Goal: Task Accomplishment & Management: Complete application form

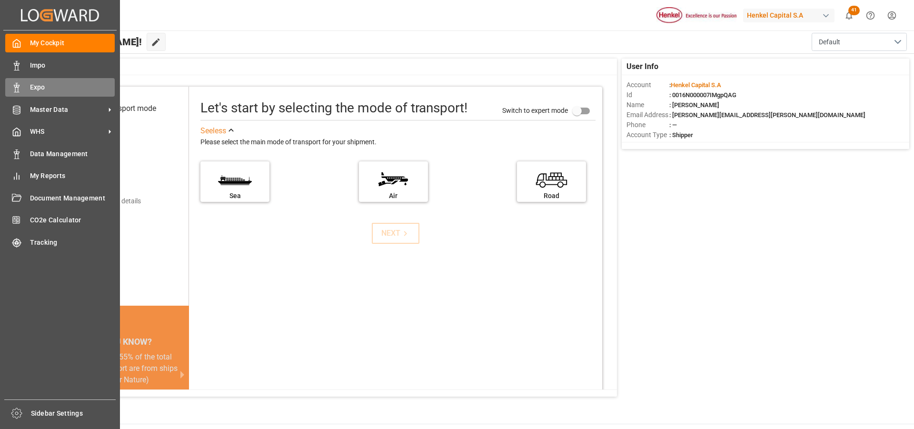
click at [12, 89] on icon at bounding box center [17, 88] width 10 height 10
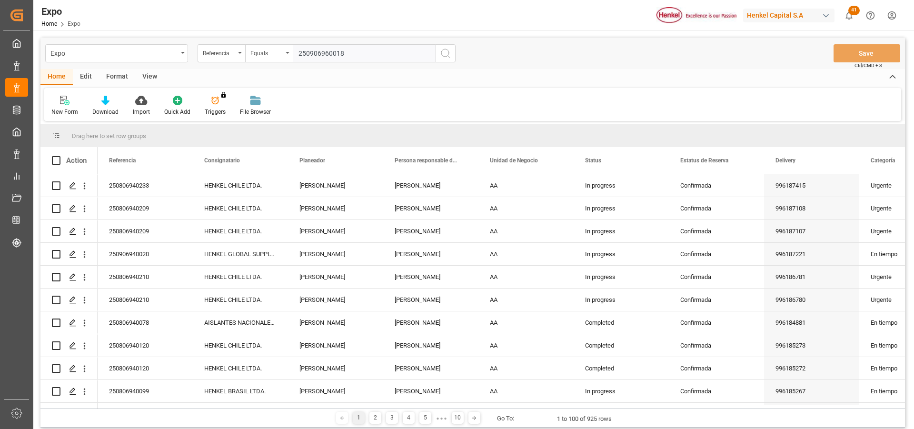
type input "250906960018"
click at [443, 53] on icon "search button" at bounding box center [445, 53] width 11 height 11
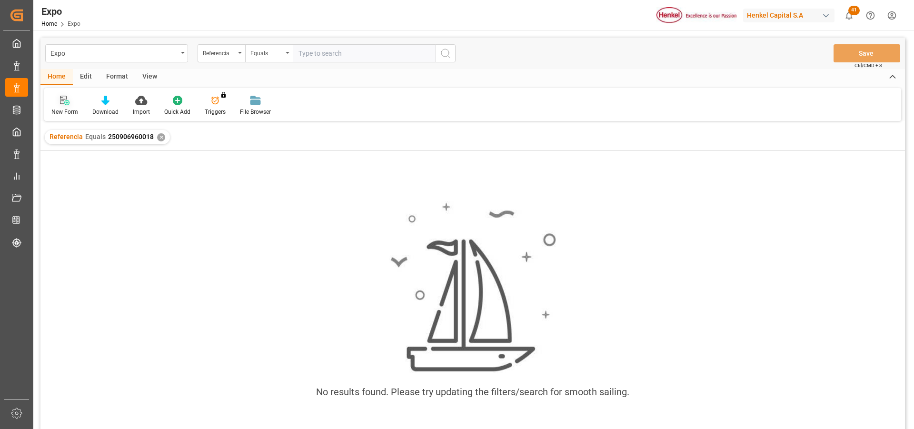
click at [60, 101] on icon at bounding box center [65, 101] width 10 height 10
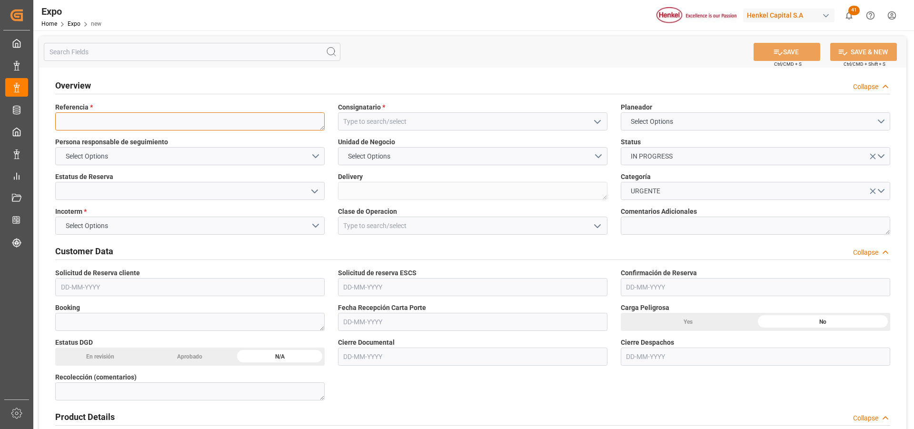
click at [72, 120] on textarea at bounding box center [189, 121] width 269 height 18
paste textarea "250906960018"
type textarea "250906960018"
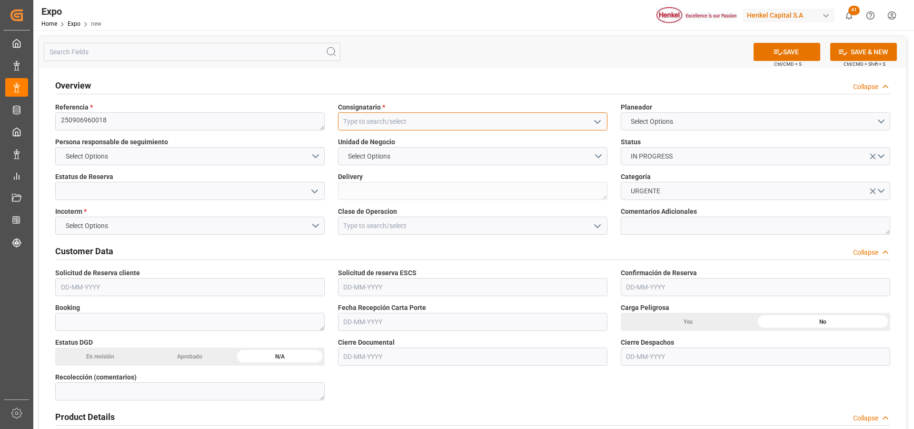
click at [398, 123] on input at bounding box center [472, 121] width 269 height 18
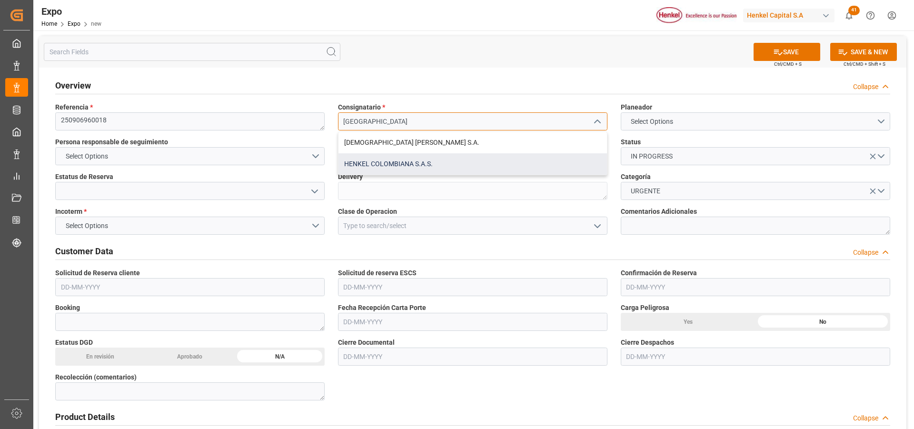
click at [410, 163] on div "HENKEL COLOMBIANA S.A.S." at bounding box center [473, 163] width 269 height 21
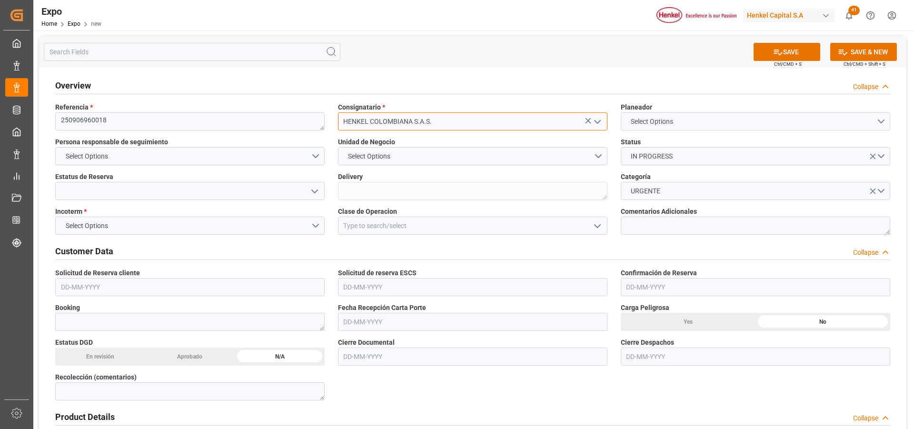
type input "HENKEL COLOMBIANA S.A.S."
click at [641, 125] on span "Select Options" at bounding box center [652, 122] width 52 height 10
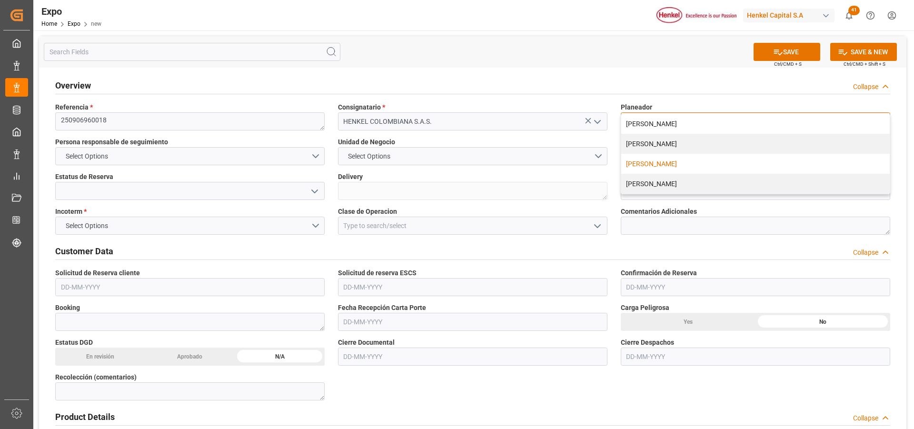
click at [646, 163] on div "[PERSON_NAME]" at bounding box center [755, 164] width 269 height 20
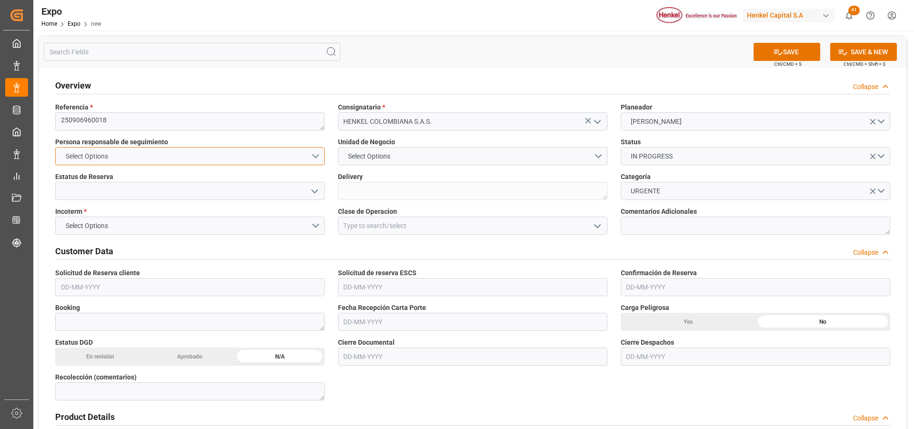
click at [314, 157] on button "Select Options" at bounding box center [189, 156] width 269 height 18
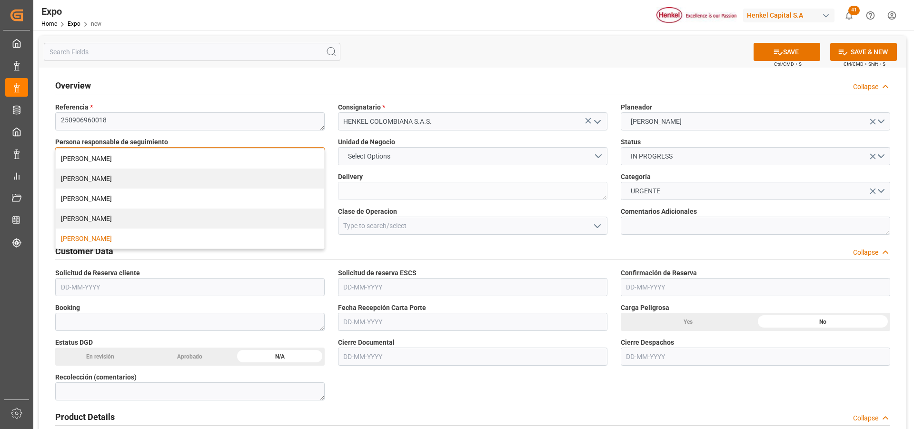
click at [148, 235] on div "[PERSON_NAME]" at bounding box center [190, 239] width 269 height 20
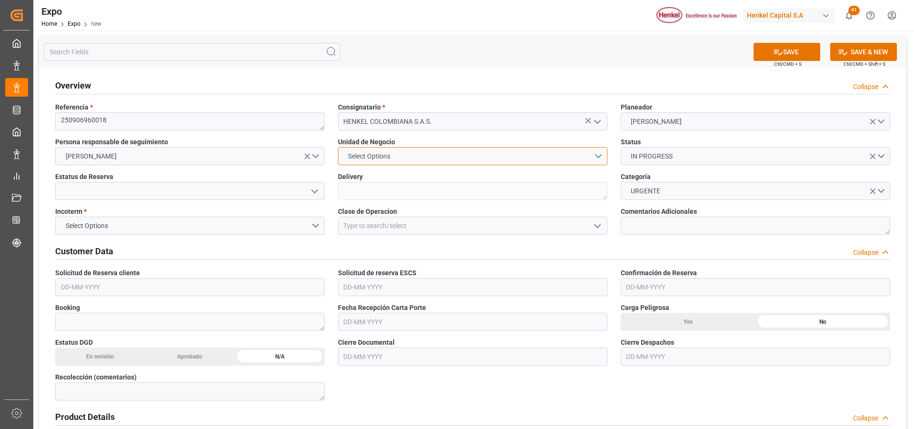
click at [600, 154] on button "Select Options" at bounding box center [472, 156] width 269 height 18
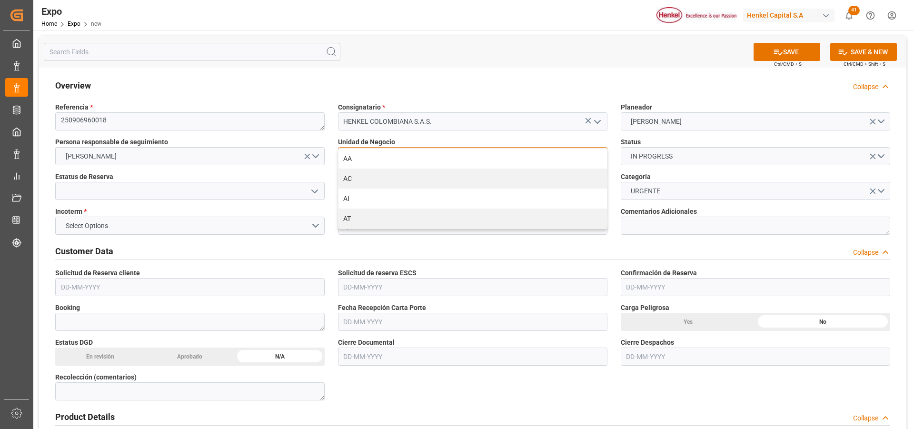
click at [499, 160] on div "AA" at bounding box center [473, 159] width 269 height 20
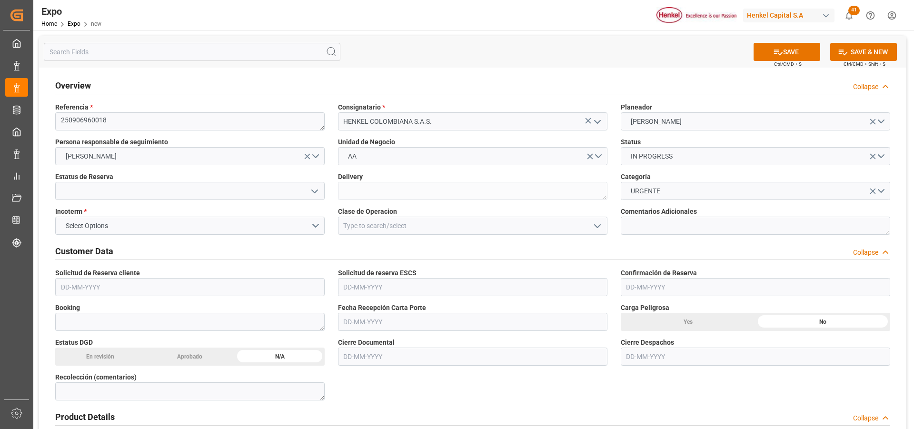
click at [316, 189] on icon "open menu" at bounding box center [314, 191] width 11 height 11
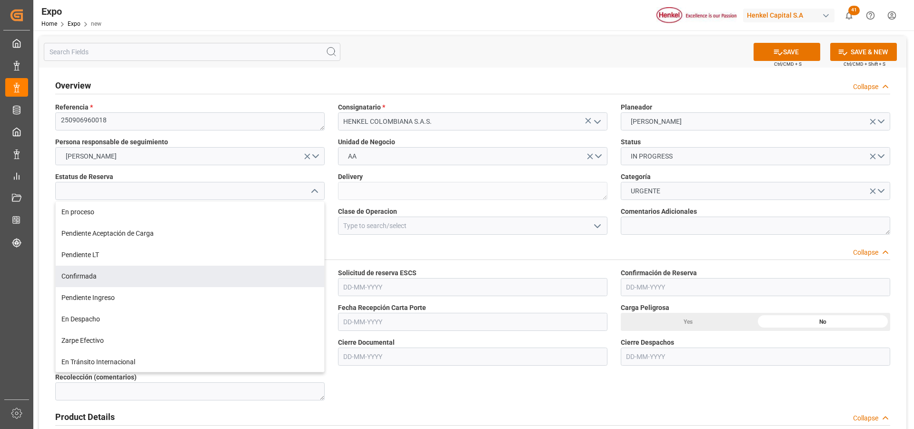
click at [159, 282] on div "Confirmada" at bounding box center [190, 276] width 269 height 21
type input "Confirmada"
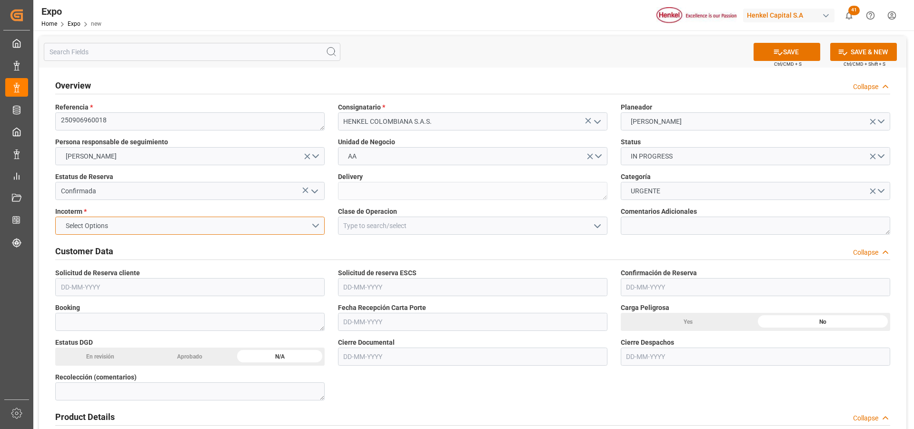
click at [316, 226] on button "Select Options" at bounding box center [189, 226] width 269 height 18
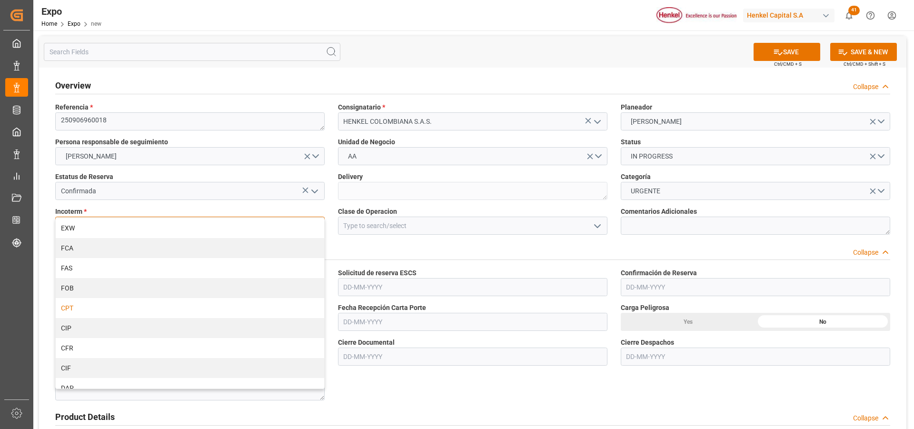
click at [160, 308] on div "CPT" at bounding box center [190, 308] width 269 height 20
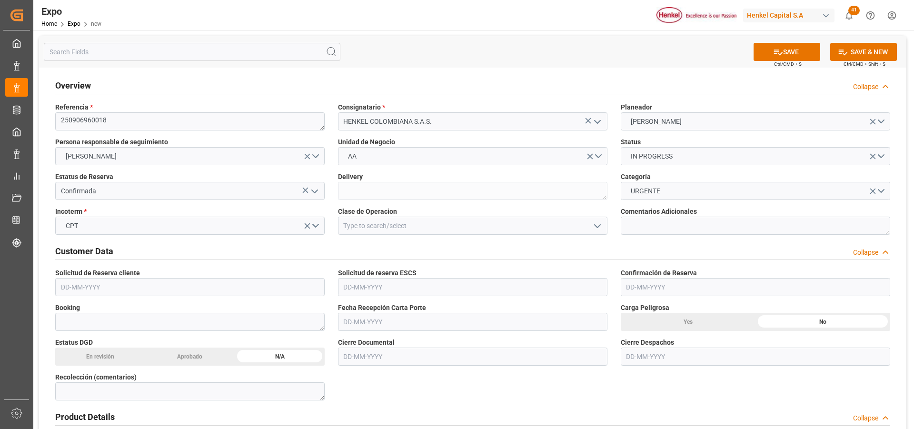
click at [598, 228] on icon "open menu" at bounding box center [597, 225] width 11 height 11
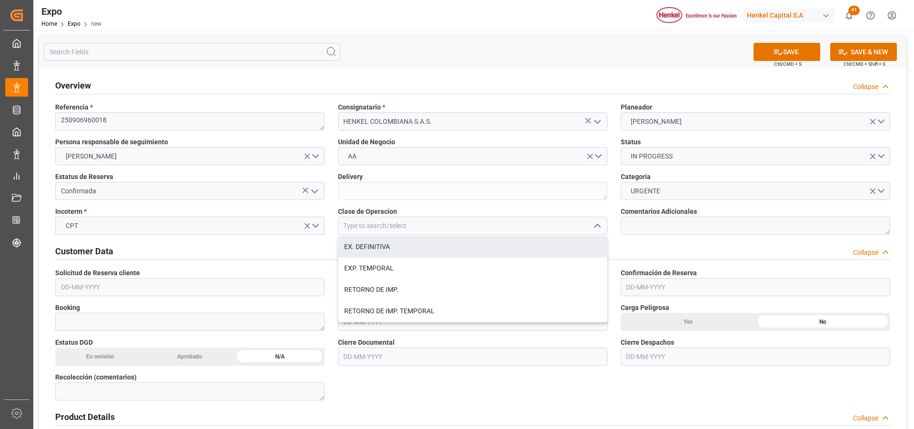
click at [421, 248] on div "EX. DEFINITIVA" at bounding box center [473, 246] width 269 height 21
type input "EX. DEFINITIVA"
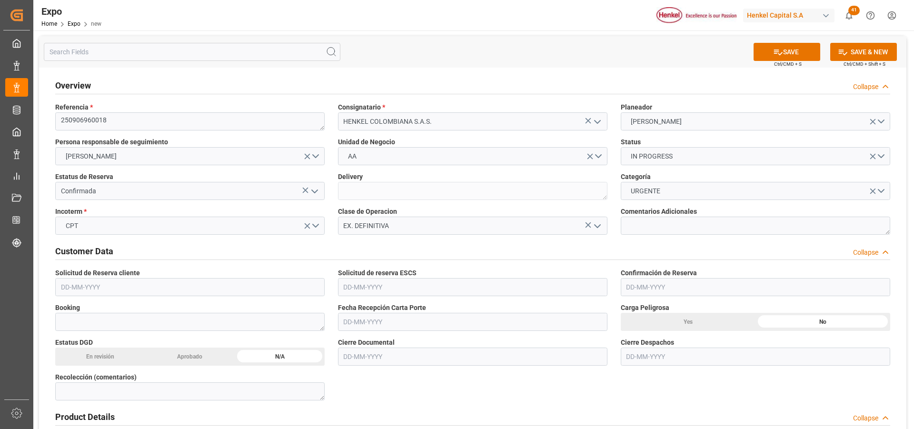
scroll to position [48, 0]
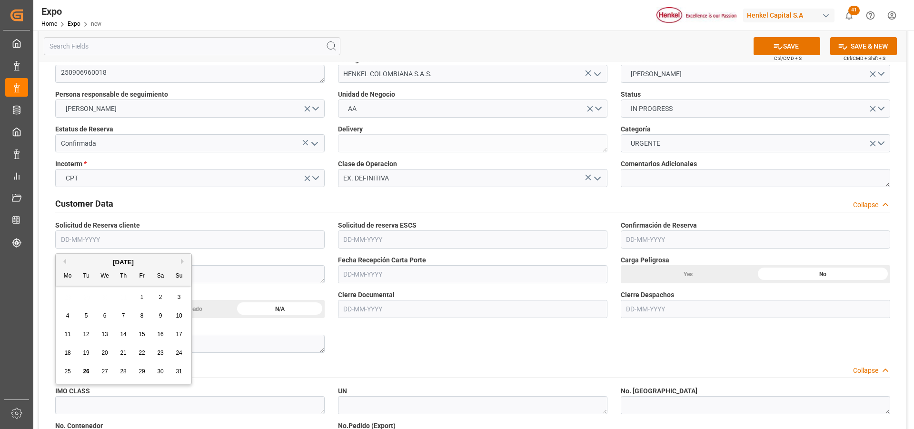
click at [73, 241] on input "text" at bounding box center [189, 239] width 269 height 18
click at [102, 355] on span "20" at bounding box center [104, 352] width 6 height 7
type input "[DATE]"
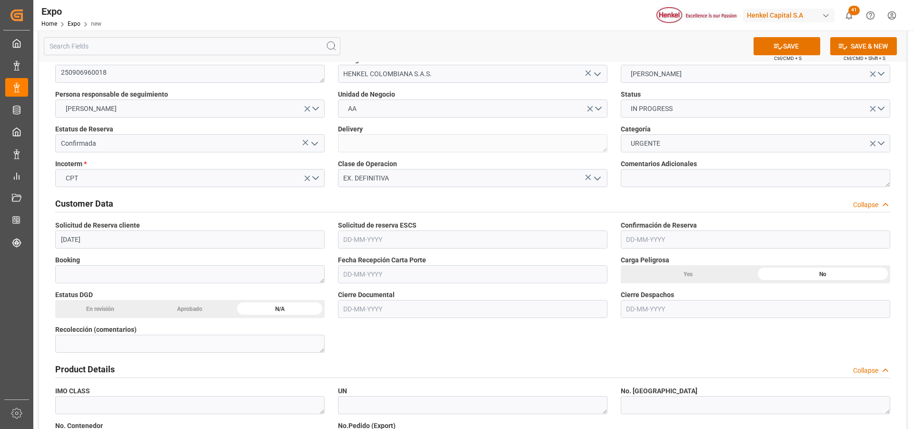
click at [357, 234] on input "text" at bounding box center [472, 239] width 269 height 18
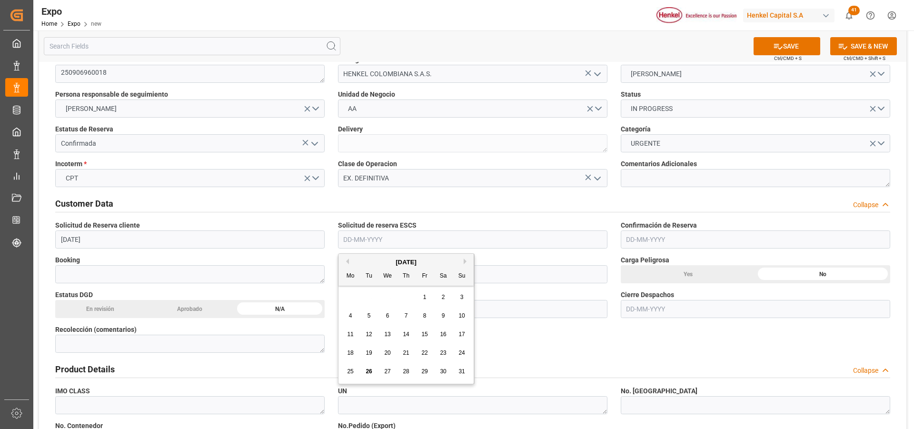
click at [384, 351] on div "20" at bounding box center [388, 353] width 12 height 11
type input "[DATE]"
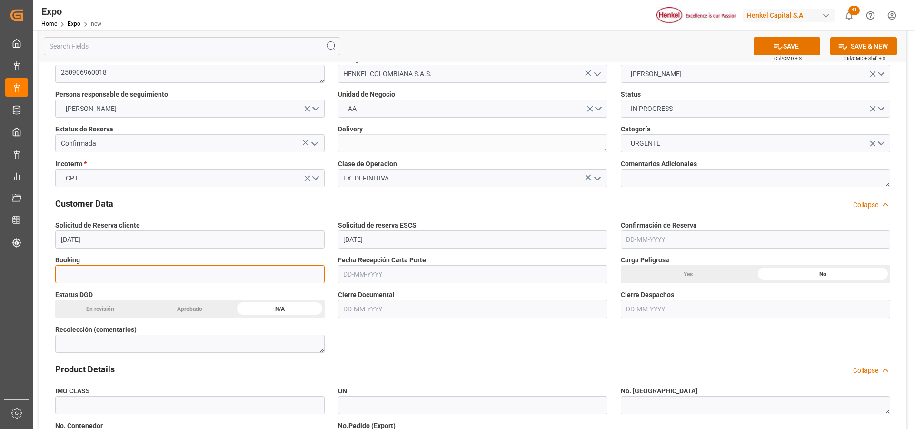
click at [259, 275] on textarea at bounding box center [189, 274] width 269 height 18
paste textarea "FMC-2025-004491-E"
type textarea "FMC-2025-004491-E"
click at [377, 269] on input "text" at bounding box center [472, 274] width 269 height 18
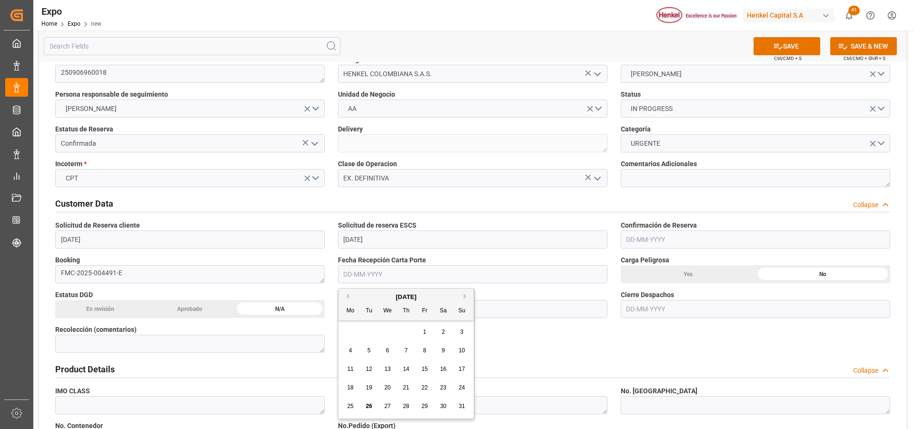
click at [405, 383] on div "21" at bounding box center [406, 387] width 12 height 11
type input "[DATE]"
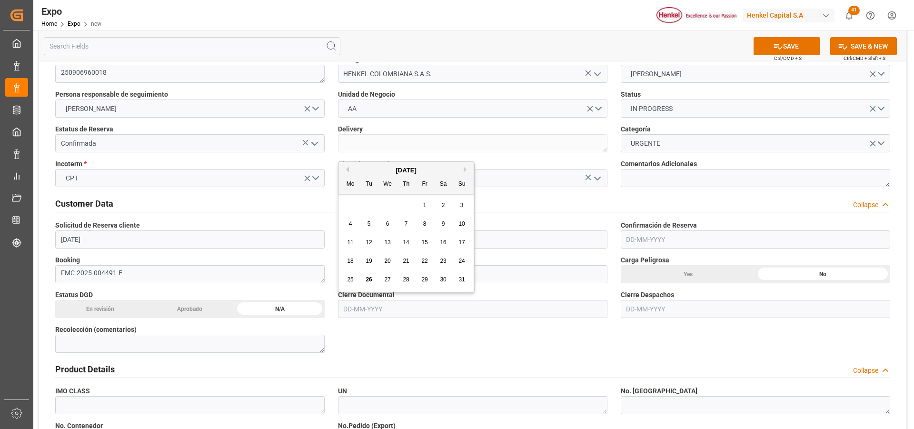
click at [372, 306] on input "text" at bounding box center [472, 309] width 269 height 18
click at [426, 277] on span "29" at bounding box center [424, 279] width 6 height 7
type input "[DATE]"
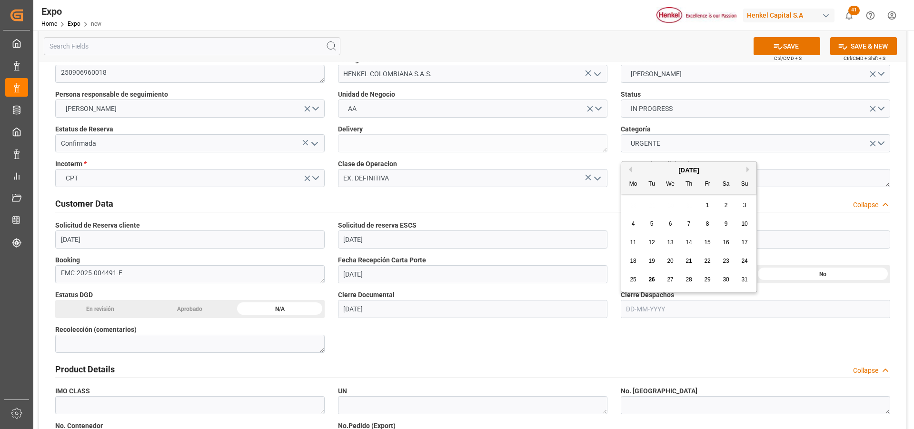
click at [632, 308] on input "text" at bounding box center [755, 309] width 269 height 18
click at [748, 169] on button "Next Month" at bounding box center [750, 170] width 6 height 6
click at [653, 206] on span "2" at bounding box center [651, 205] width 3 height 7
type input "[DATE]"
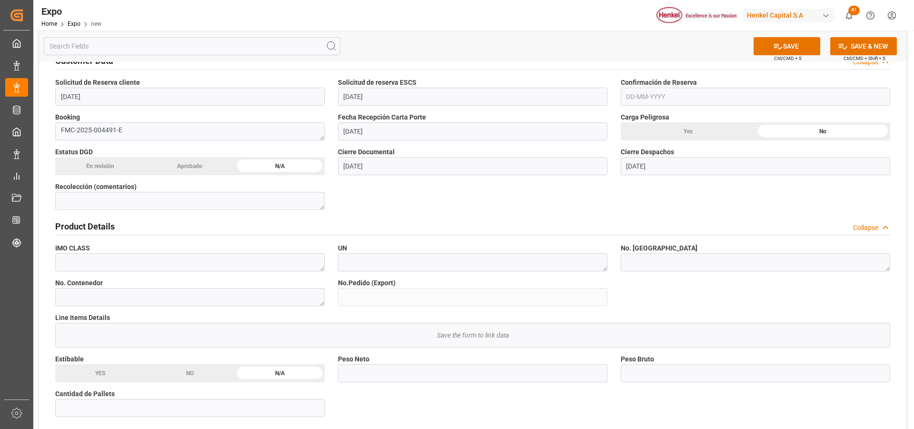
scroll to position [238, 0]
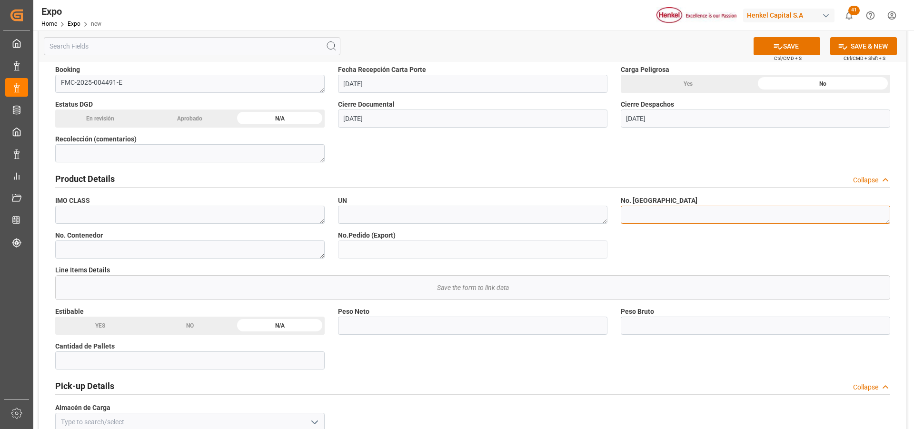
click at [735, 214] on textarea at bounding box center [755, 215] width 269 height 18
type textarea "LCL"
click at [152, 250] on textarea at bounding box center [189, 249] width 269 height 18
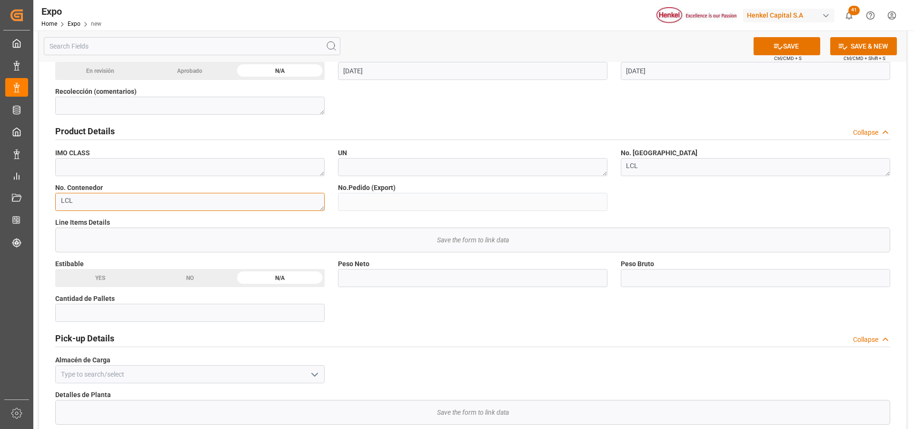
type textarea "LCL"
click at [193, 277] on div "NO" at bounding box center [190, 278] width 90 height 18
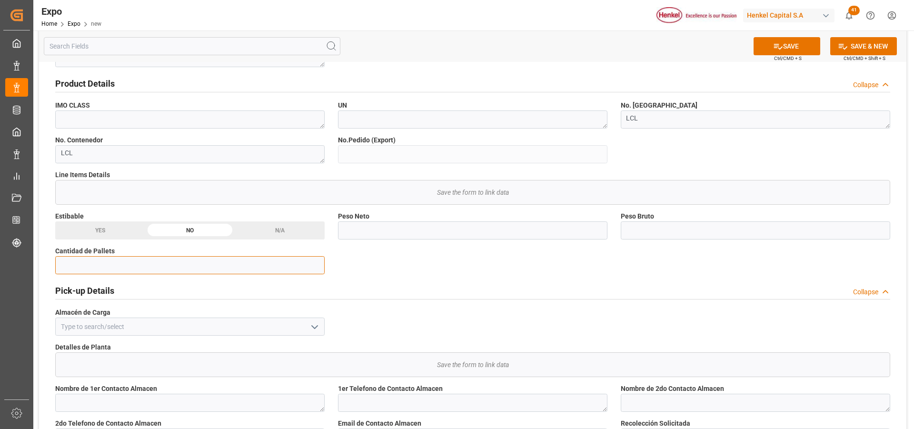
click at [206, 269] on input "text" at bounding box center [189, 265] width 269 height 18
type input "5"
click at [434, 228] on input "text" at bounding box center [472, 230] width 269 height 18
type input "100"
click at [649, 235] on input "text" at bounding box center [755, 230] width 269 height 18
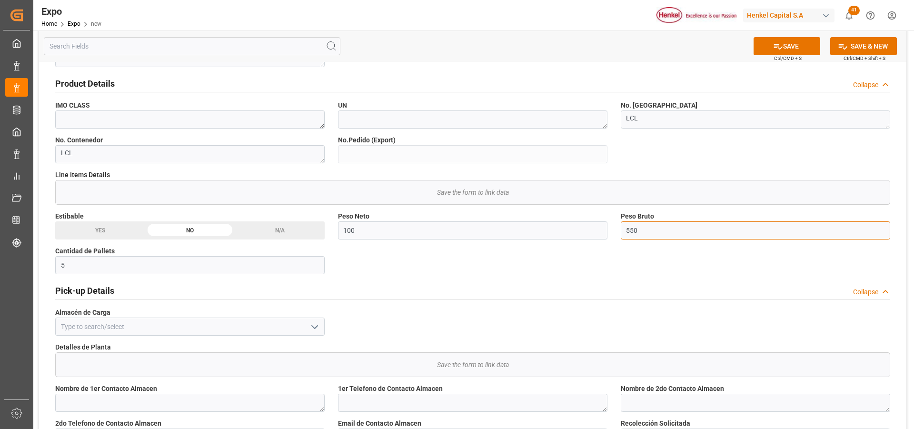
scroll to position [429, 0]
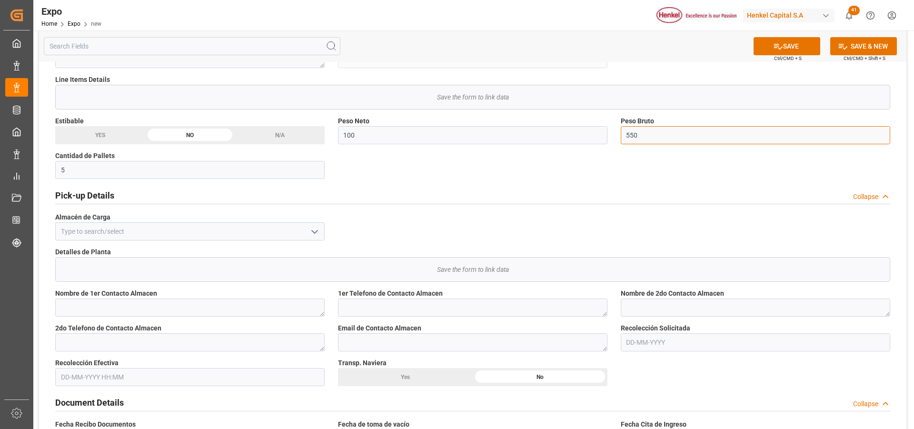
type input "550"
click at [226, 235] on input at bounding box center [189, 231] width 269 height 18
click at [314, 231] on icon "open menu" at bounding box center [314, 231] width 11 height 11
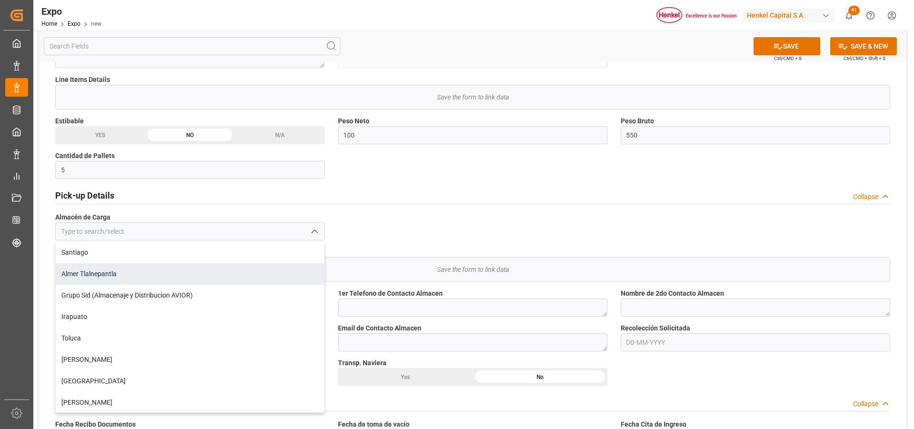
click at [184, 272] on div "Almer Tlalnepantla" at bounding box center [190, 273] width 269 height 21
type input "Almer Tlalnepantla"
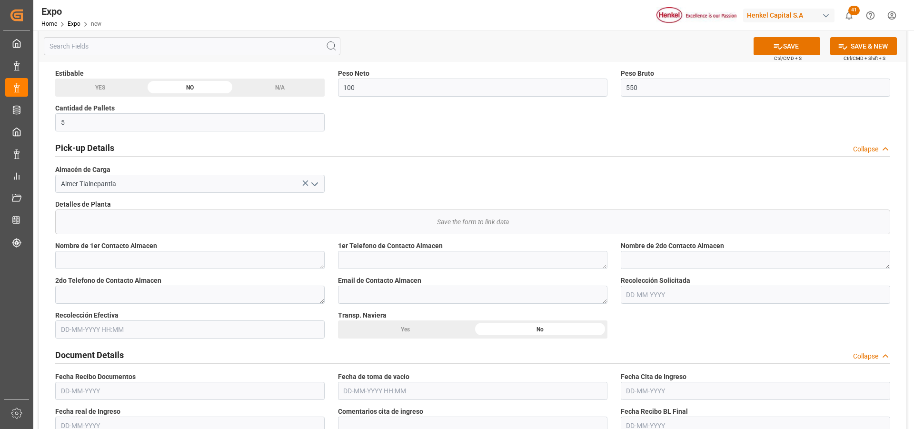
scroll to position [524, 0]
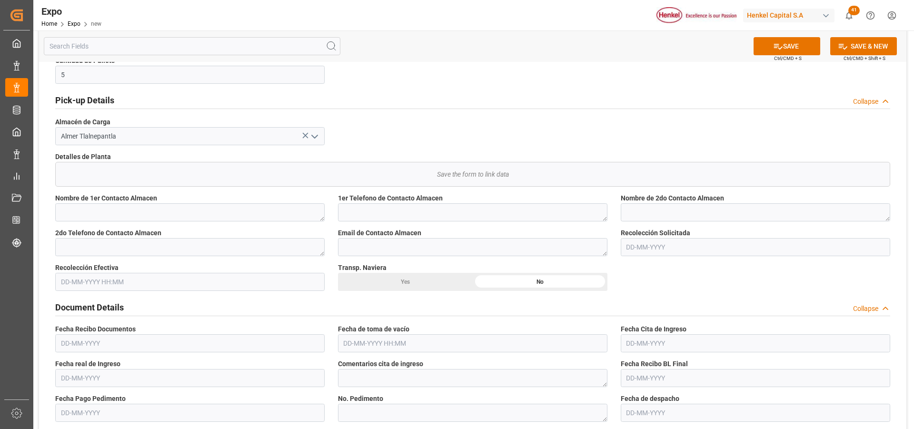
click at [632, 247] on input "text" at bounding box center [755, 247] width 269 height 18
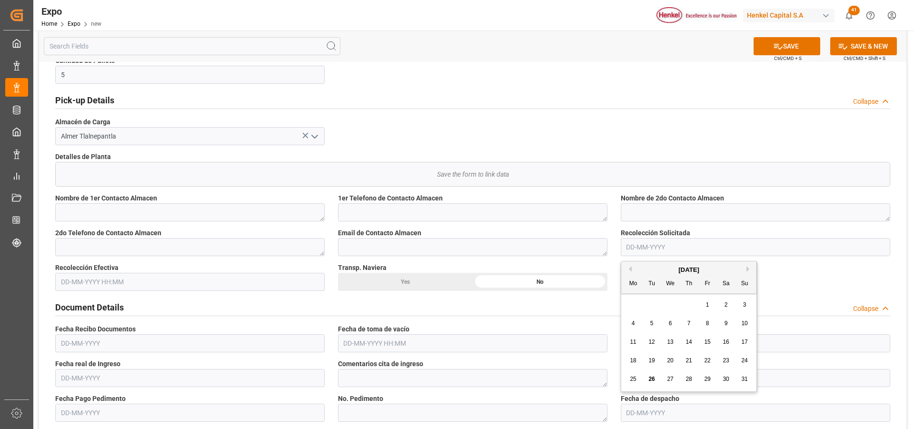
click at [671, 378] on span "27" at bounding box center [670, 379] width 6 height 7
type input "[DATE]"
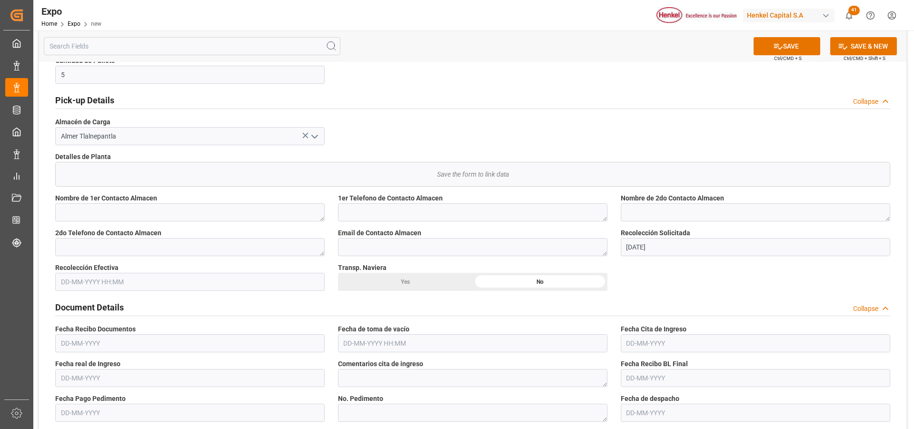
scroll to position [571, 0]
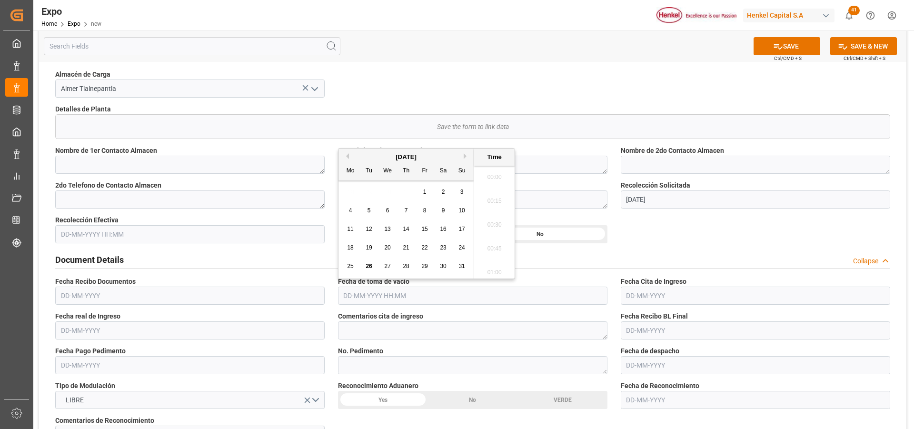
click at [383, 297] on input "text" at bounding box center [472, 296] width 269 height 18
click at [387, 267] on span "27" at bounding box center [387, 266] width 6 height 7
type input "[DATE] 00:00"
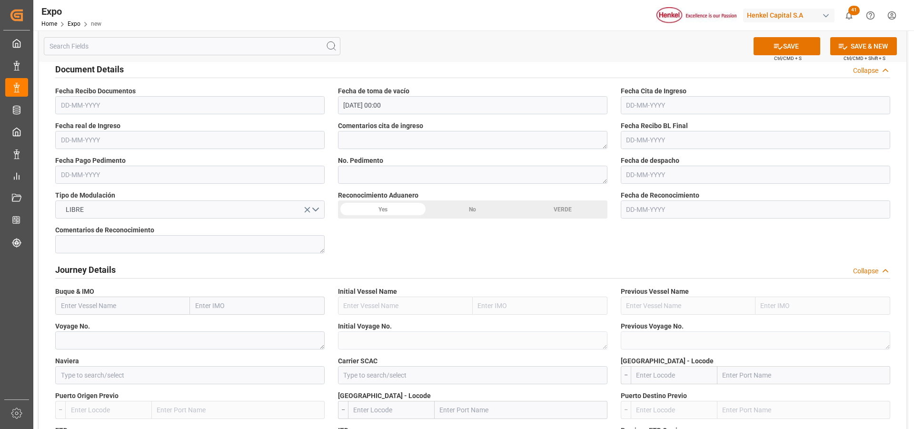
scroll to position [857, 0]
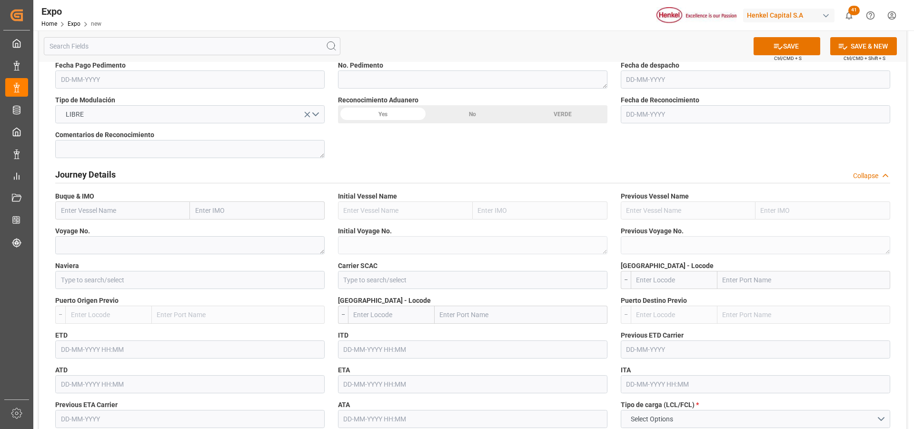
click at [87, 213] on input "text" at bounding box center [122, 210] width 135 height 18
paste input "OSAKA EXPRESS"
click at [108, 233] on b "OSAKA EXPRESS" at bounding box center [87, 232] width 52 height 8
type input "OSAKA EXPRESS"
type input "9320697"
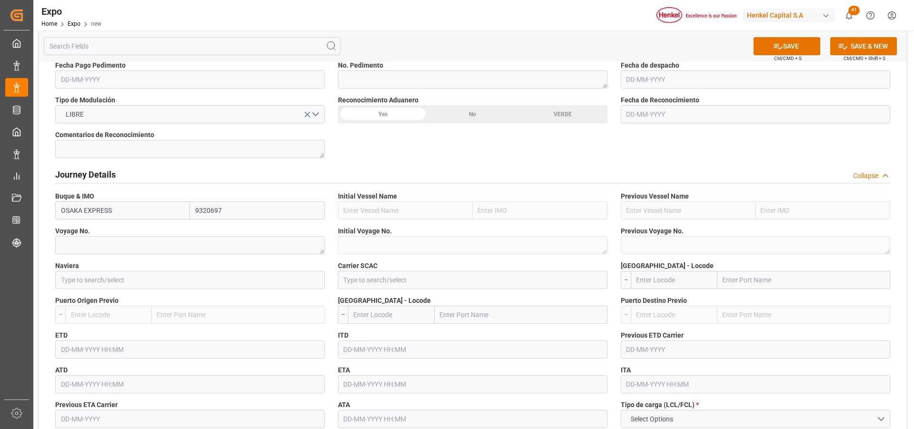
type input "OSAKA EXPRESS"
click at [115, 284] on input at bounding box center [189, 280] width 269 height 18
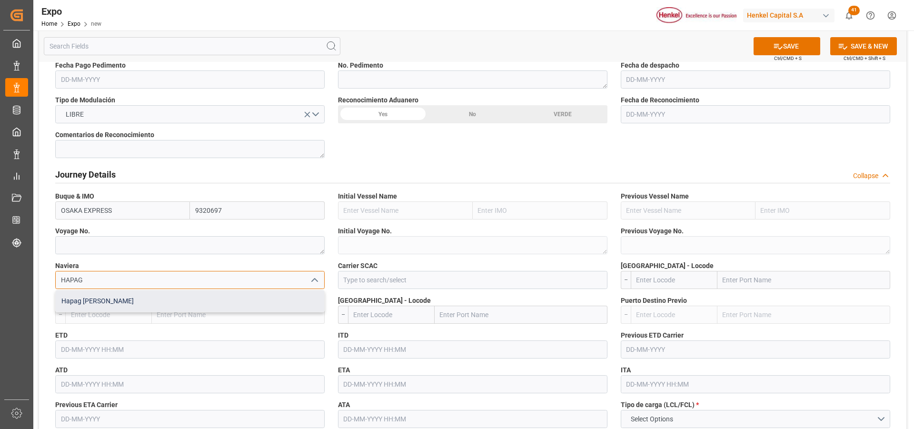
click at [161, 299] on div "Hapag [PERSON_NAME]" at bounding box center [190, 300] width 269 height 21
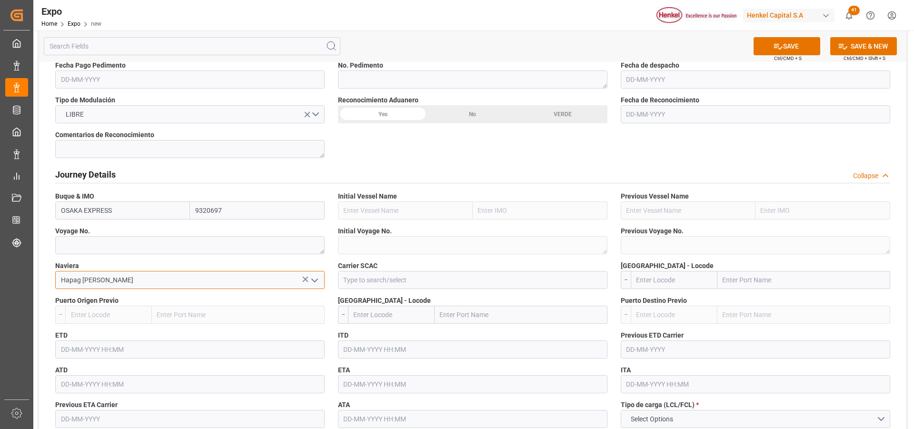
type input "Hapag [PERSON_NAME]"
click at [362, 277] on input at bounding box center [472, 280] width 269 height 18
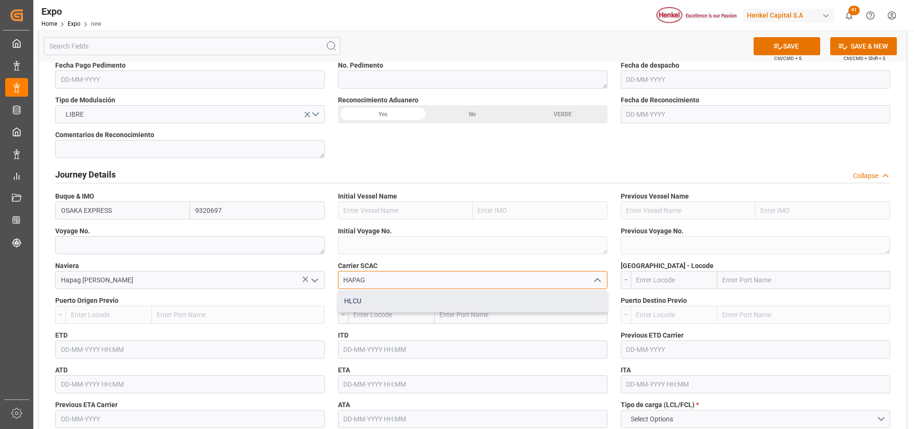
click at [370, 300] on div "HLCU" at bounding box center [473, 300] width 269 height 21
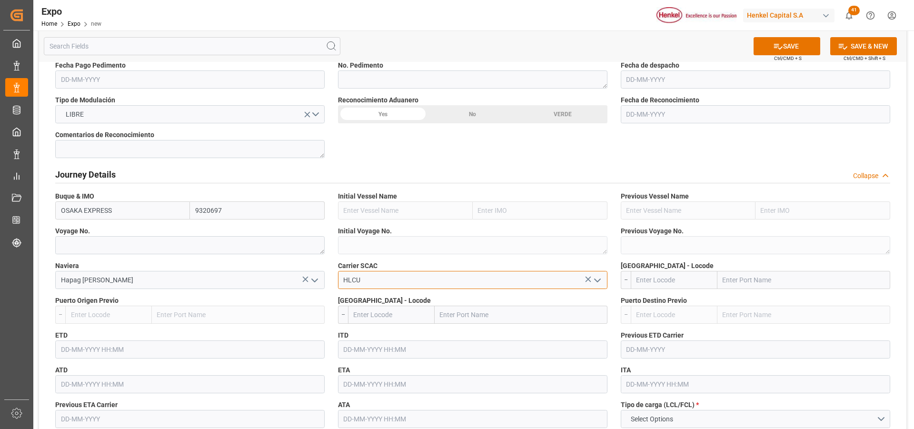
type input "HLCU"
click at [247, 246] on textarea at bounding box center [189, 245] width 269 height 18
paste textarea "2531E"
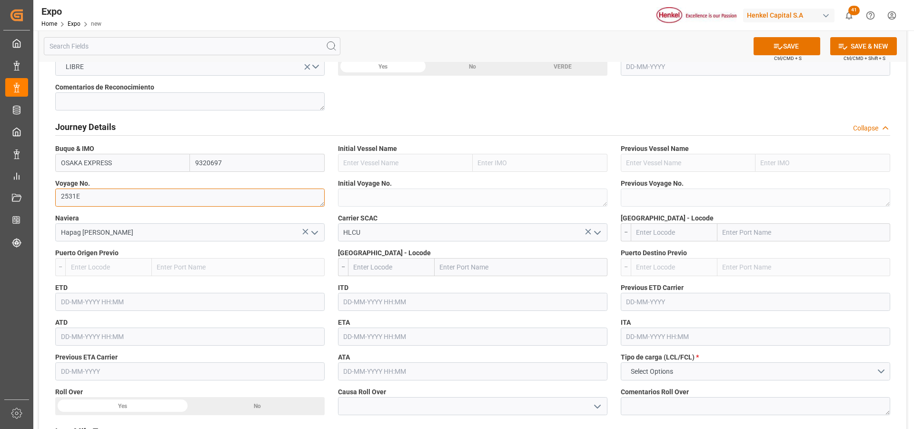
type textarea "2531E"
click at [685, 226] on input "text" at bounding box center [674, 232] width 87 height 18
type input "MXZLO"
click at [677, 251] on span "MXZLO - [GEOGRAPHIC_DATA]" at bounding box center [665, 253] width 57 height 8
type input "Manzanillo"
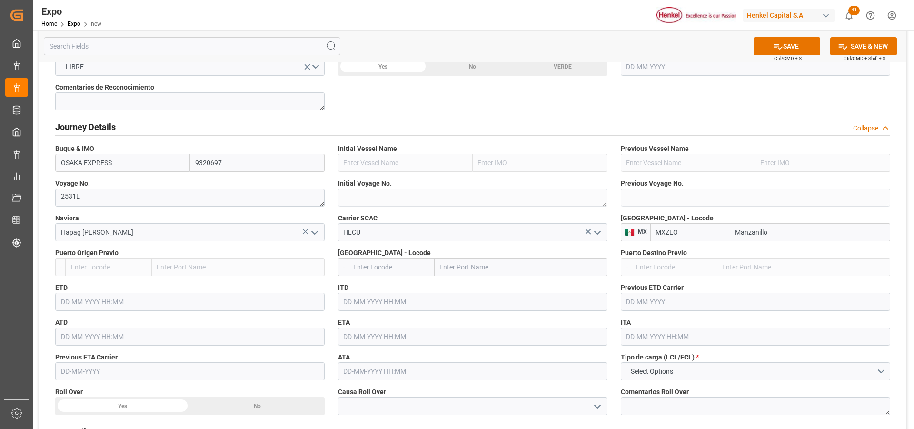
type input "MXZLO"
click at [416, 264] on input "text" at bounding box center [391, 267] width 87 height 18
type input "COBUN"
click at [379, 288] on span "[PERSON_NAME]" at bounding box center [379, 293] width 51 height 18
type input "[PERSON_NAME]"
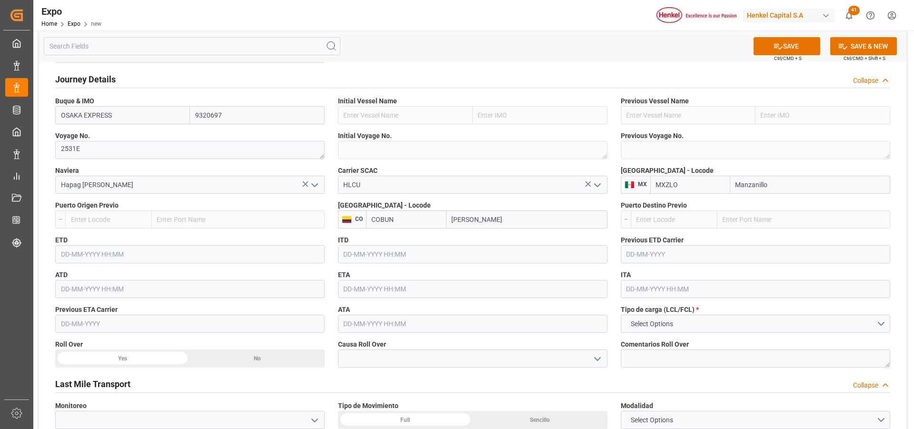
scroll to position [1000, 0]
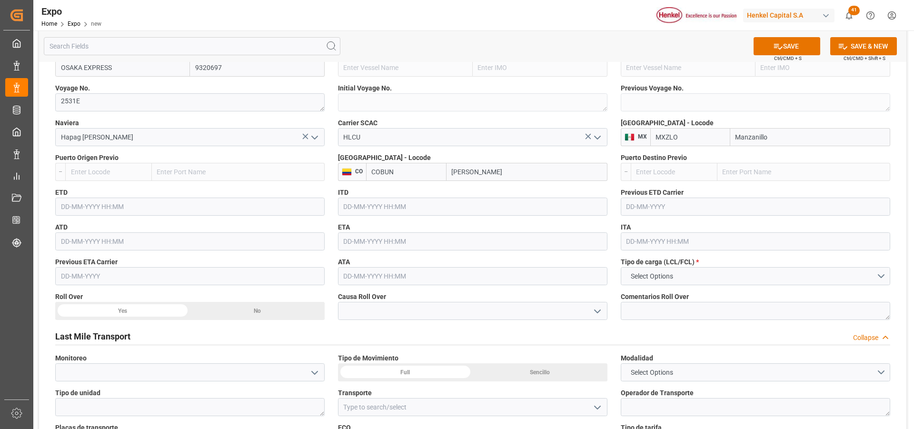
type input "COBUN"
click at [109, 204] on input "text" at bounding box center [189, 207] width 269 height 18
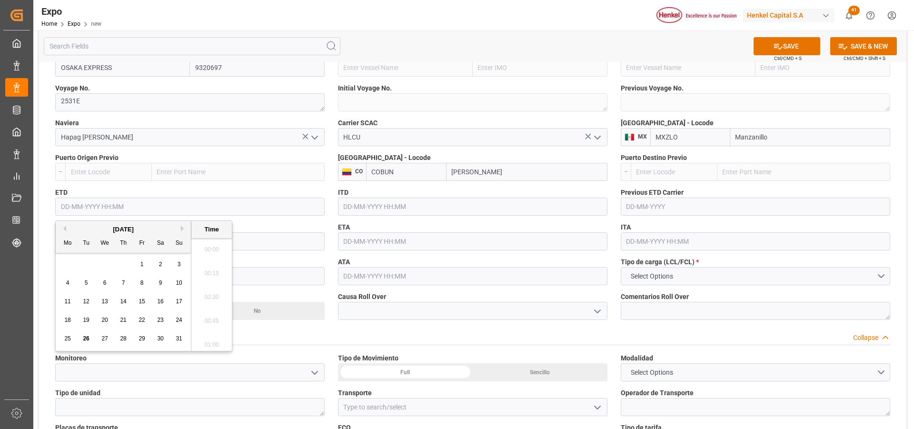
scroll to position [1170, 0]
click at [103, 284] on span "6" at bounding box center [104, 282] width 3 height 7
click at [182, 228] on button "Next Month" at bounding box center [184, 229] width 6 height 6
click at [157, 263] on div "6" at bounding box center [161, 264] width 12 height 11
type input "[DATE] 00:00"
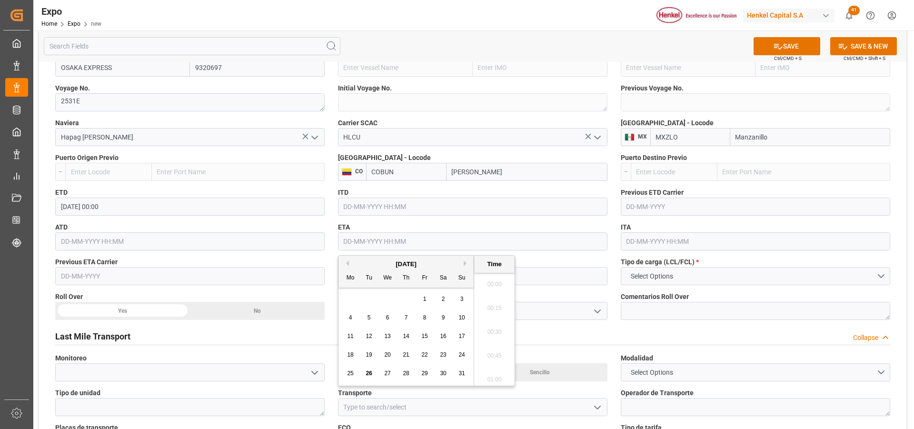
click at [357, 238] on input "text" at bounding box center [472, 241] width 269 height 18
click at [462, 263] on div "[DATE]" at bounding box center [406, 264] width 135 height 10
click at [466, 263] on button "Next Month" at bounding box center [467, 263] width 6 height 6
click at [409, 315] on span "11" at bounding box center [406, 317] width 6 height 7
type input "[DATE] 00:00"
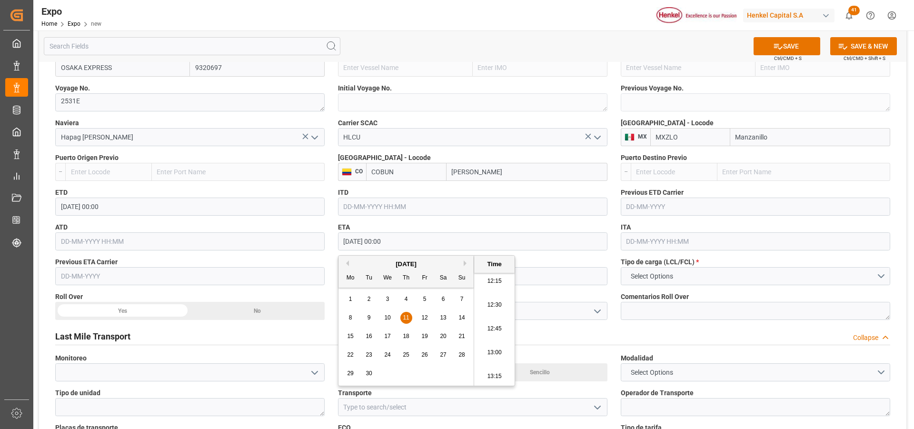
click at [585, 330] on div "Last Mile Transport Collapse" at bounding box center [472, 336] width 835 height 18
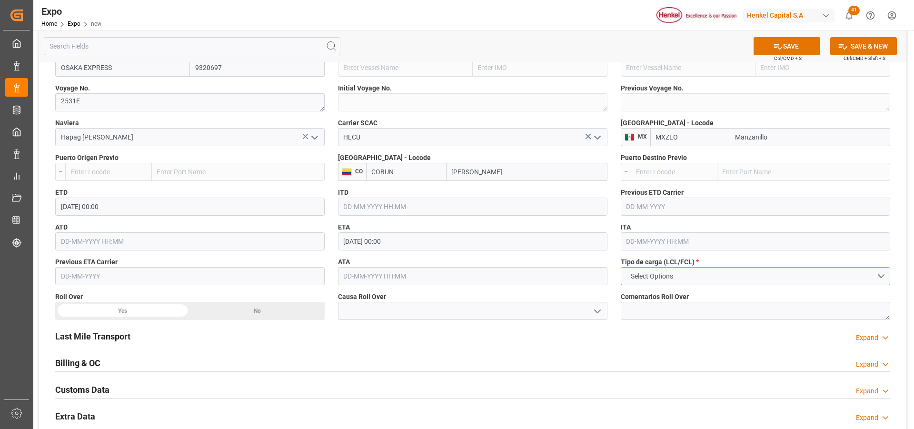
click at [750, 274] on button "Select Options" at bounding box center [755, 276] width 269 height 18
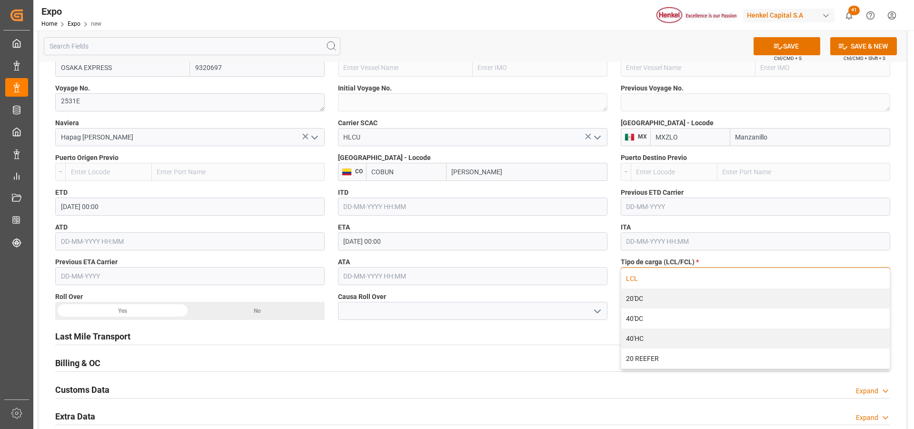
click at [742, 279] on div "LCL" at bounding box center [755, 279] width 269 height 20
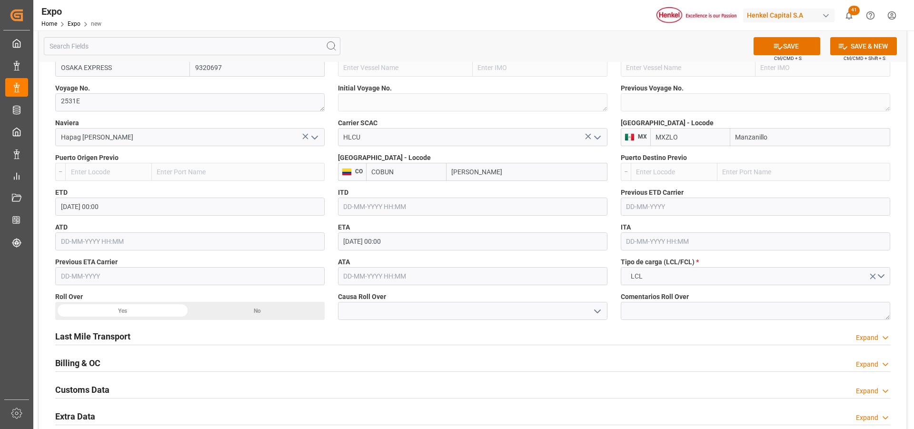
click at [885, 341] on icon at bounding box center [886, 338] width 10 height 10
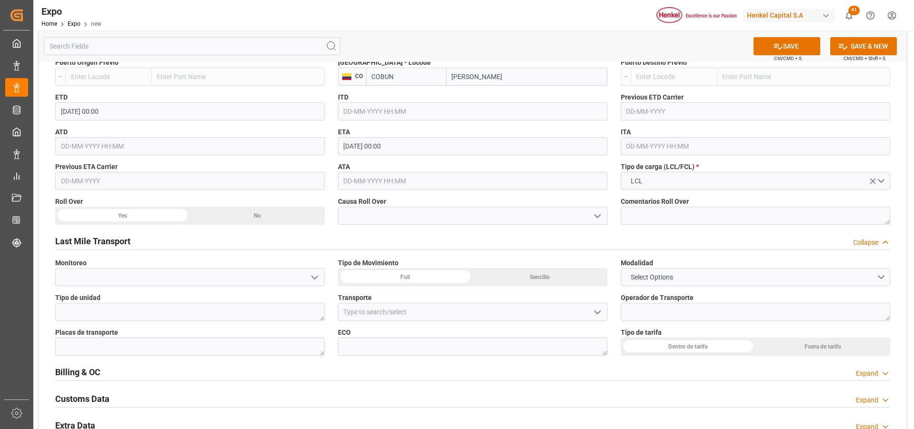
scroll to position [1143, 0]
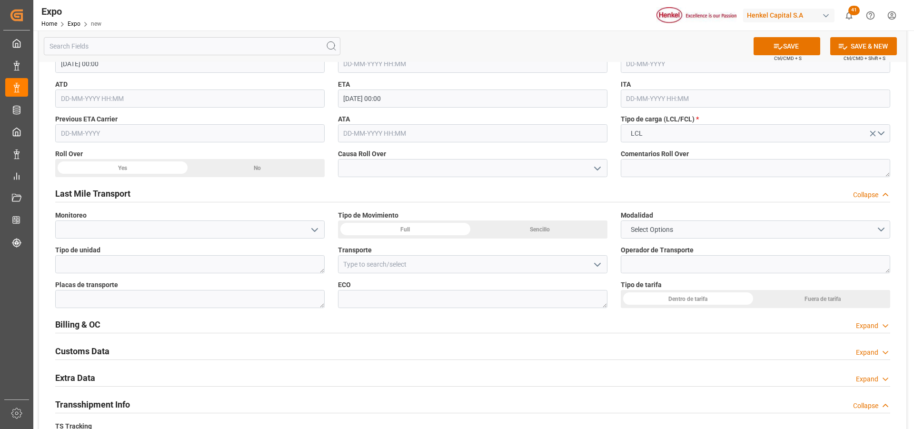
click at [554, 228] on div "Sencillo" at bounding box center [540, 229] width 135 height 18
click at [709, 234] on button "Select Options" at bounding box center [755, 229] width 269 height 18
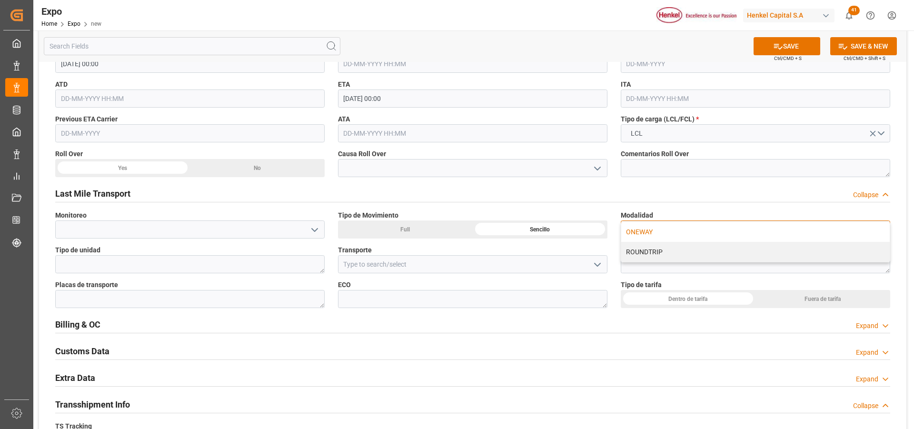
click at [682, 235] on div "ONEWAY" at bounding box center [755, 232] width 269 height 20
click at [650, 292] on div "Dentro de tarifa" at bounding box center [688, 299] width 135 height 18
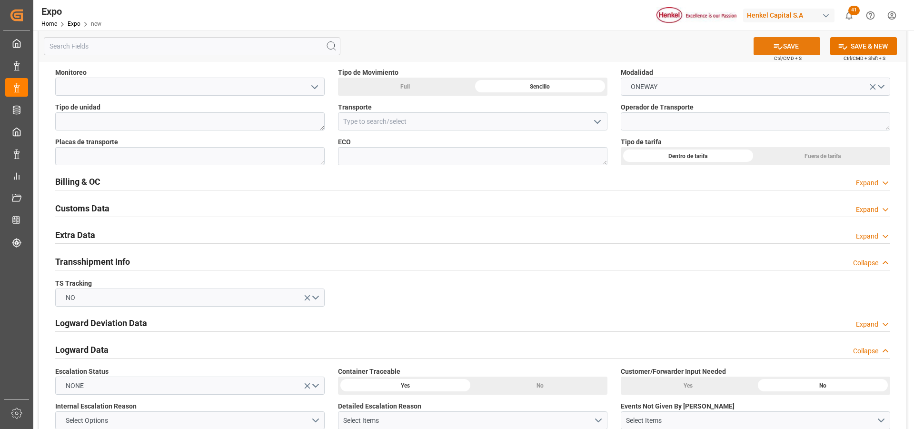
click at [806, 51] on button "SAVE" at bounding box center [787, 46] width 67 height 18
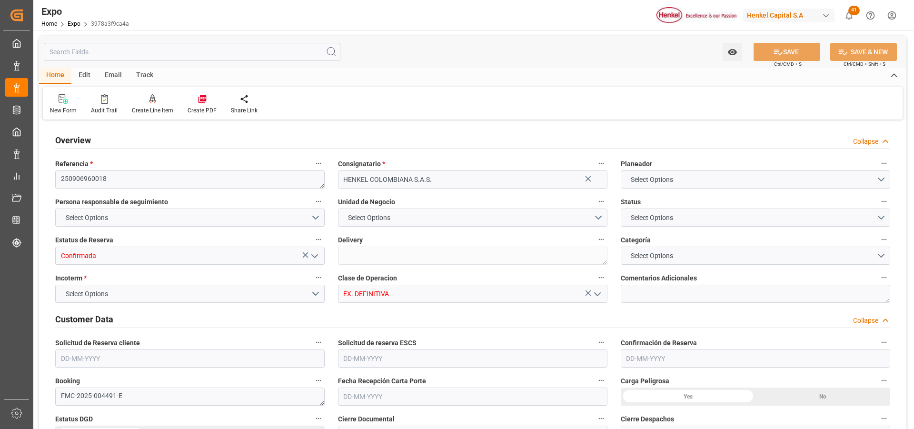
type input "100"
type input "550"
type input "5"
type input "9320697"
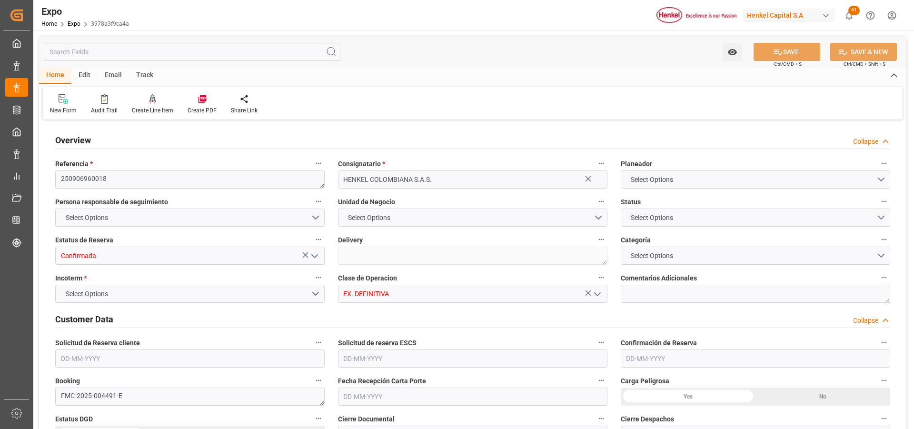
type input "MXZLO"
type input "COBUN"
type input "[DATE]"
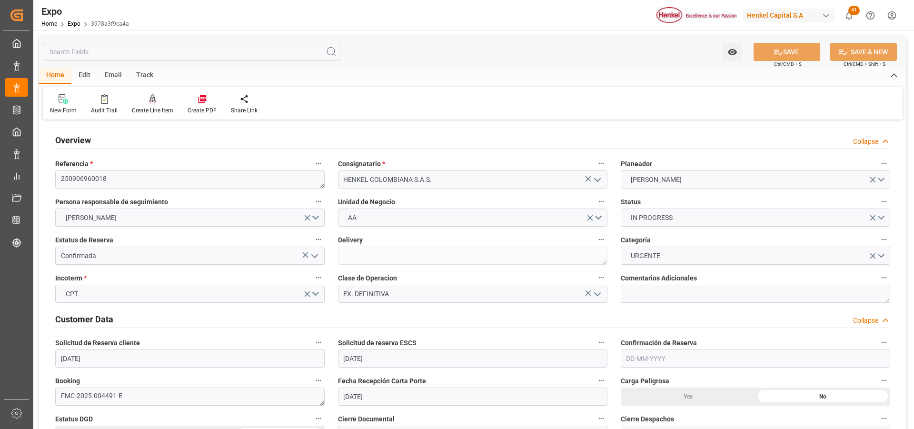
type input "[DATE]"
type input "[DATE] 00:00"
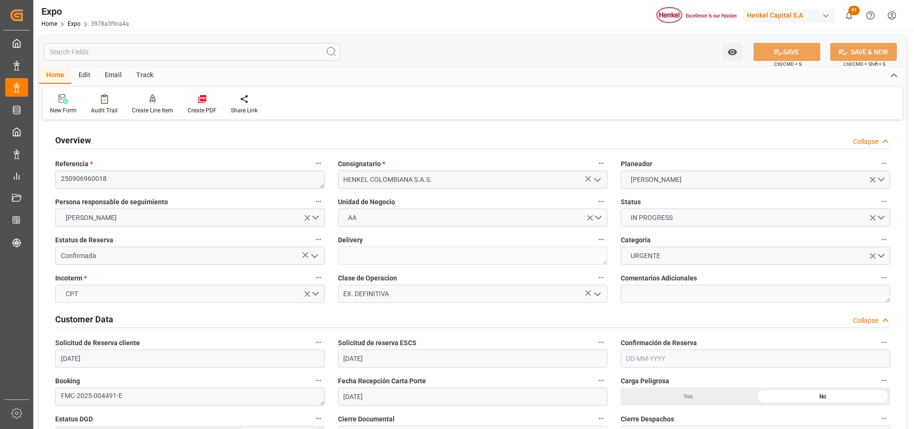
type input "[DATE] 00:00"
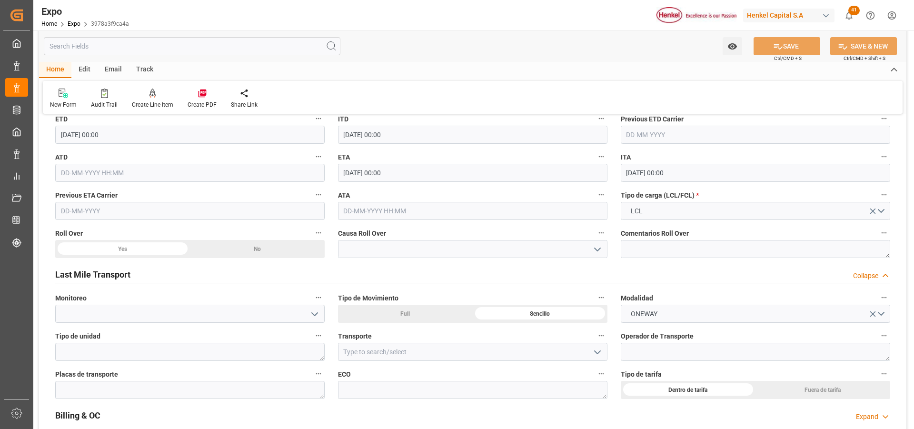
scroll to position [1524, 0]
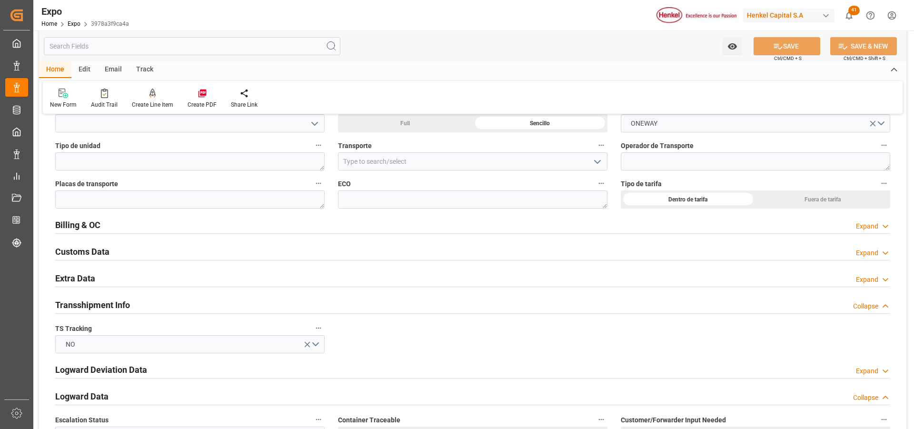
drag, startPoint x: 884, startPoint y: 278, endPoint x: 547, endPoint y: 287, distance: 337.2
click at [884, 279] on icon at bounding box center [886, 280] width 10 height 10
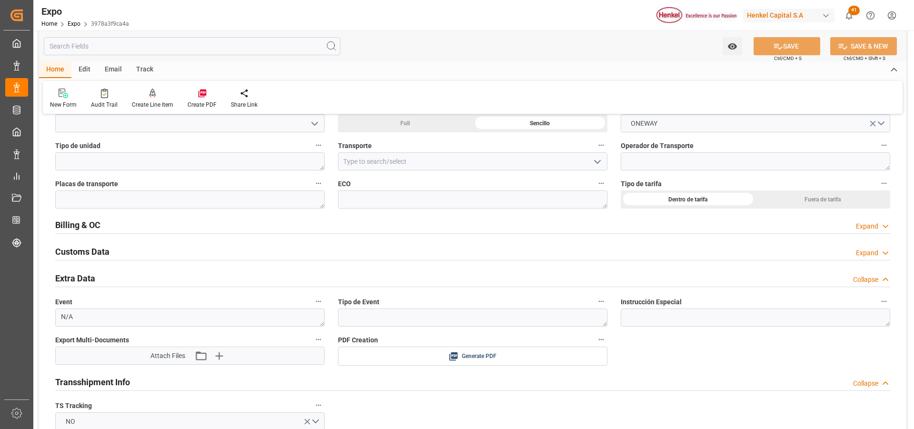
scroll to position [1666, 0]
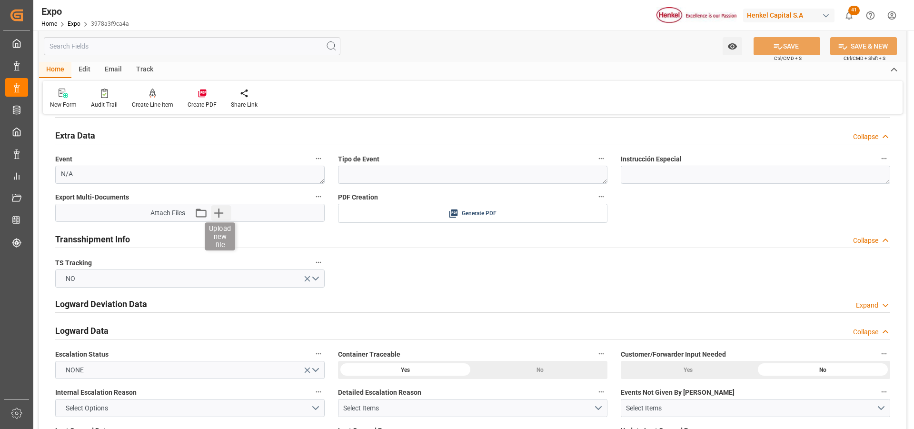
click at [215, 214] on icon "button" at bounding box center [218, 212] width 15 height 15
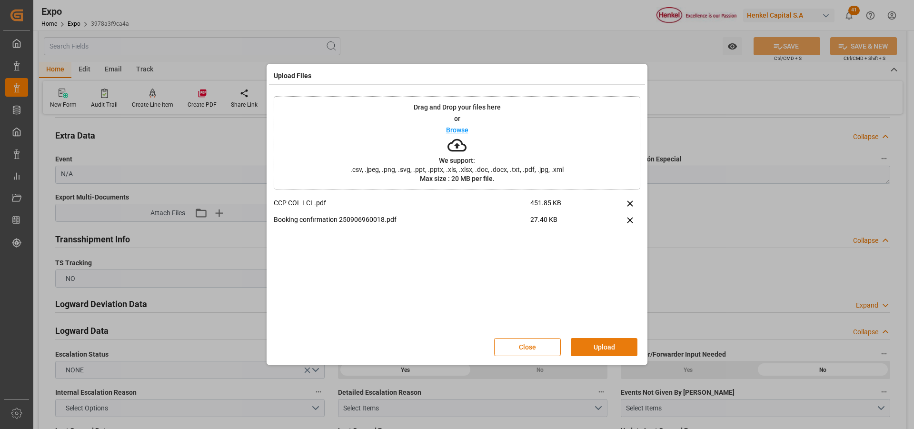
click at [589, 348] on button "Upload" at bounding box center [604, 347] width 67 height 18
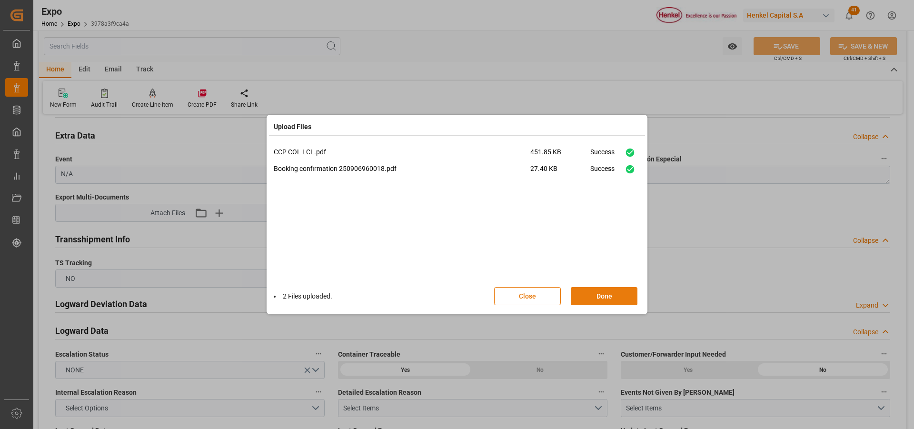
click at [601, 303] on button "Done" at bounding box center [604, 296] width 67 height 18
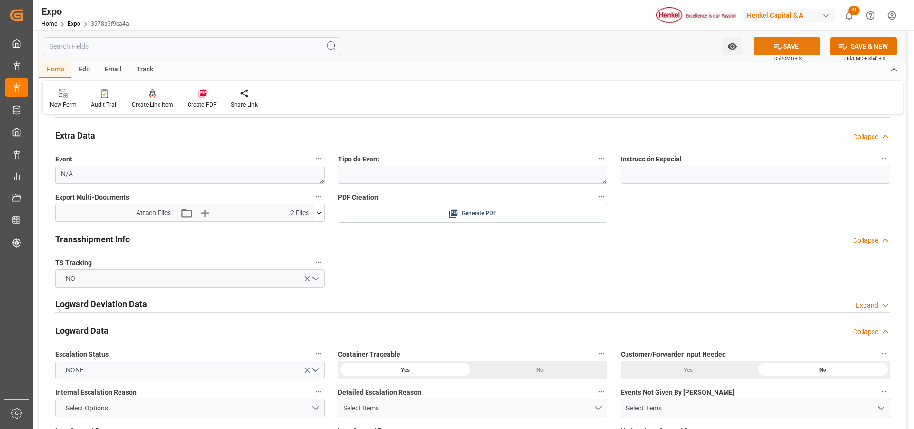
click at [793, 48] on button "SAVE" at bounding box center [787, 46] width 67 height 18
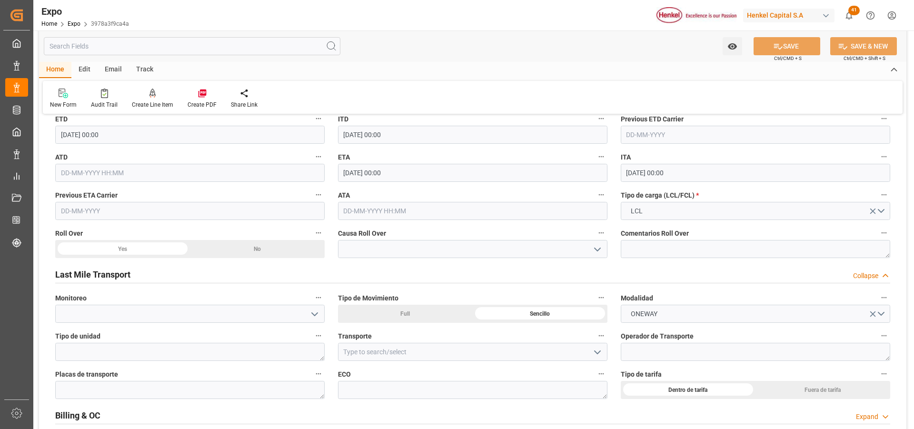
scroll to position [1190, 0]
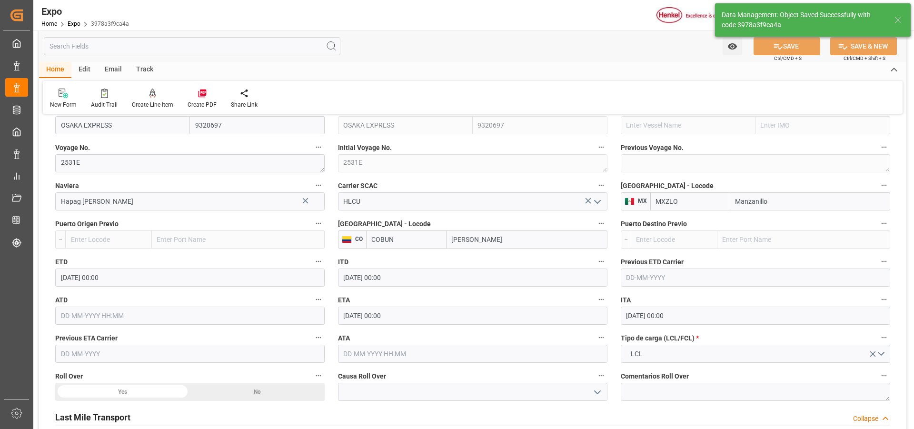
type input "26-08-2025 18:47"
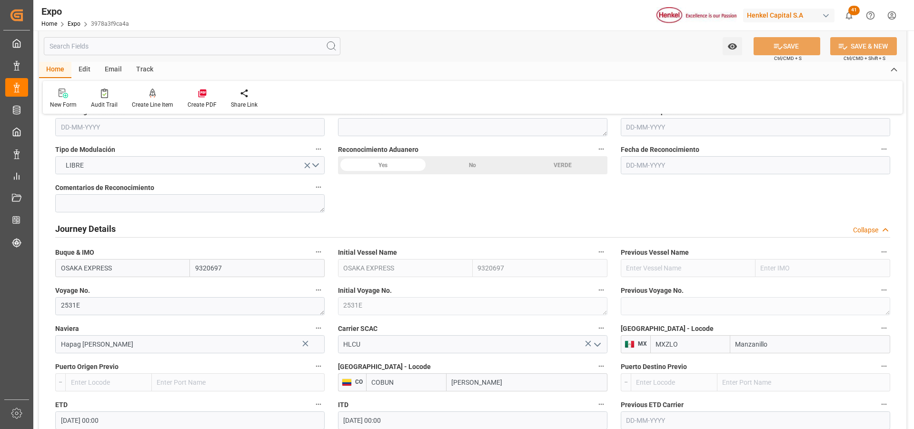
click at [369, 329] on span "Carrier SCAC" at bounding box center [358, 329] width 40 height 10
click at [595, 329] on button "Carrier SCAC" at bounding box center [601, 328] width 12 height 12
click at [800, 48] on div at bounding box center [457, 214] width 914 height 429
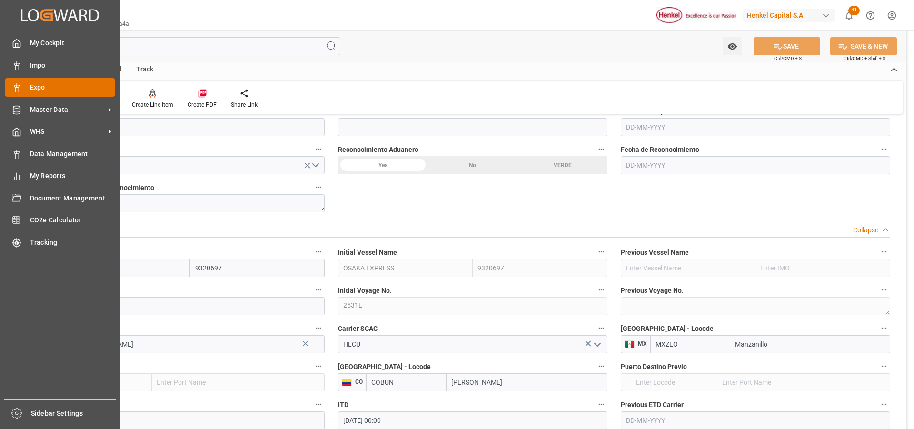
click at [18, 85] on polygon at bounding box center [18, 86] width 3 height 2
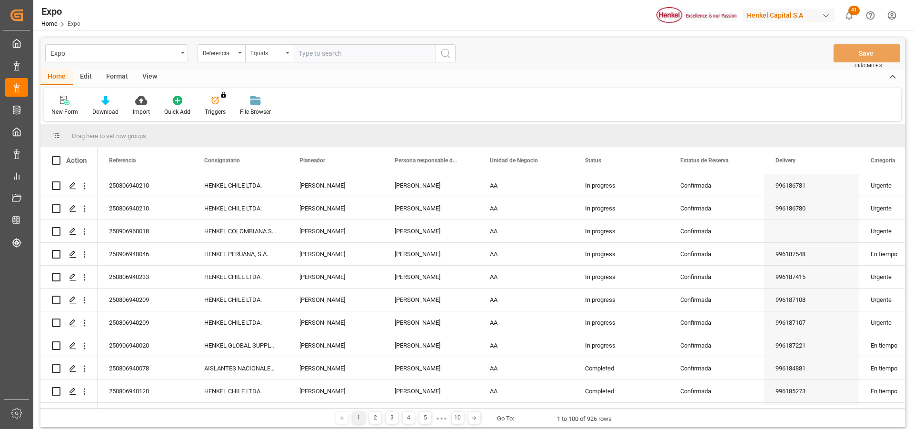
click at [316, 55] on input "text" at bounding box center [364, 53] width 143 height 18
paste input "250906960018"
type input "250906960018"
click at [453, 54] on button "search button" at bounding box center [446, 53] width 20 height 18
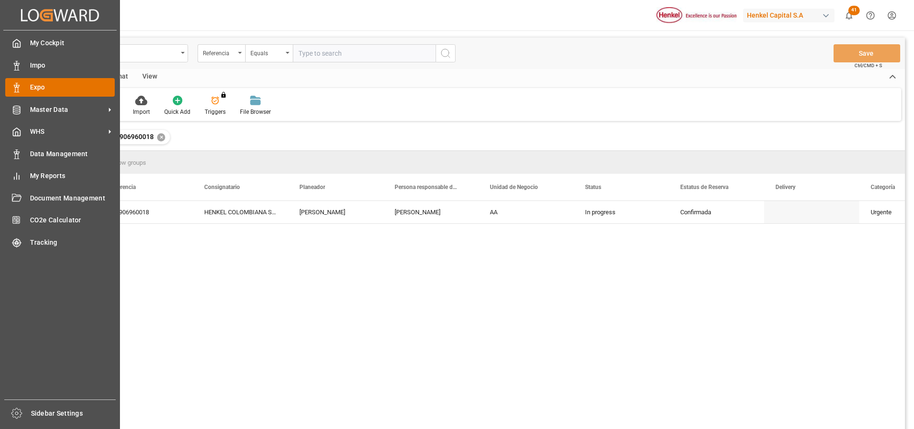
click at [22, 85] on div "Expo Expo" at bounding box center [60, 87] width 110 height 19
